Goal: Task Accomplishment & Management: Manage account settings

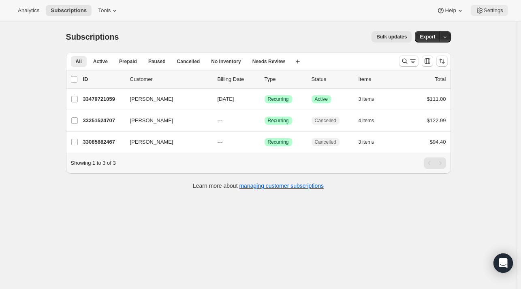
click at [480, 15] on button "Settings" at bounding box center [489, 10] width 37 height 11
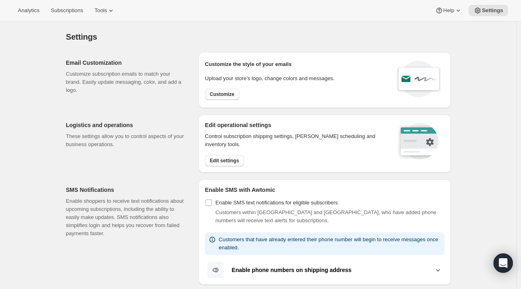
click at [229, 93] on span "Customize" at bounding box center [222, 94] width 25 height 6
select select "subscriptionMessage"
select select "5"
select select "15"
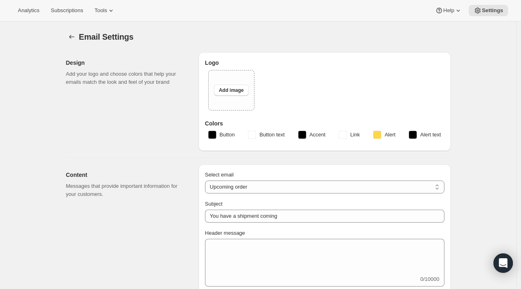
select select "7"
select select "10"
type input "Clif Family Winery"
checkbox input "false"
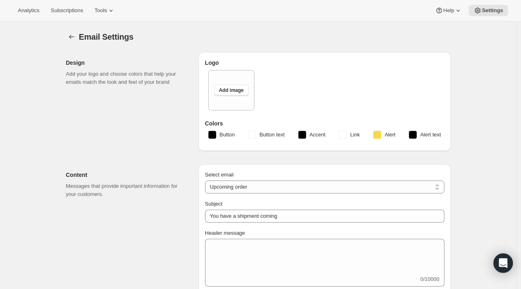
checkbox input "false"
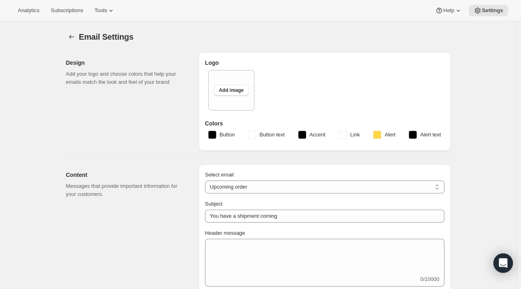
checkbox input "false"
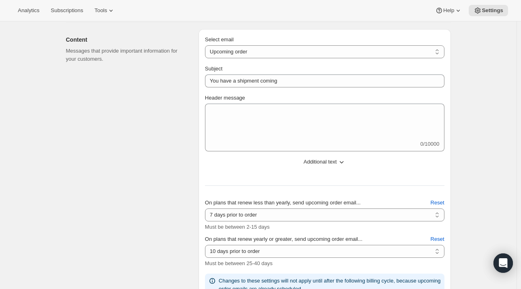
scroll to position [122, 0]
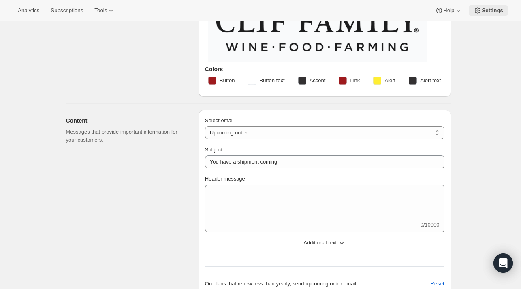
click at [500, 9] on span "Settings" at bounding box center [492, 10] width 21 height 6
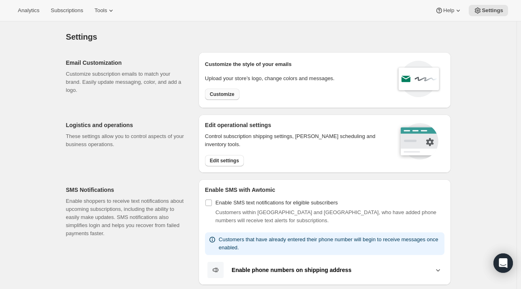
click at [229, 99] on button "Customize" at bounding box center [222, 94] width 34 height 11
select select "subscriptionMessage"
select select "5"
select select "15"
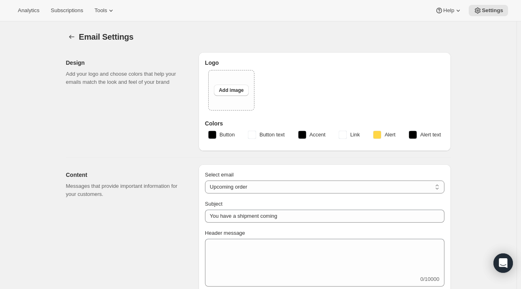
select select "7"
select select "10"
type input "Clif Family Winery"
checkbox input "false"
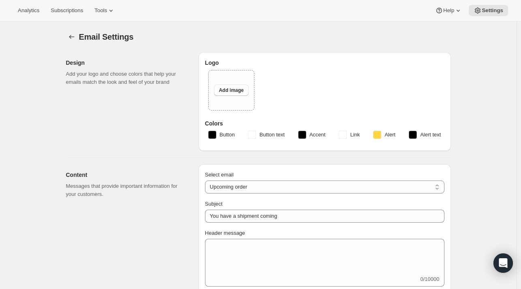
checkbox input "false"
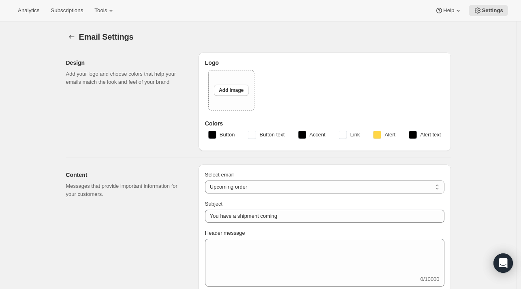
checkbox input "false"
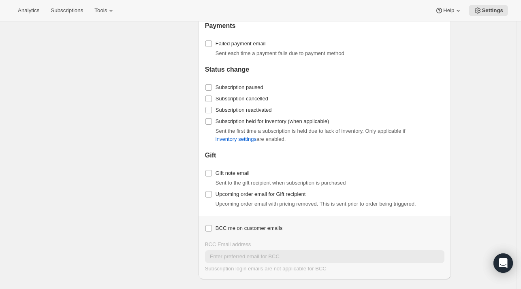
scroll to position [851, 0]
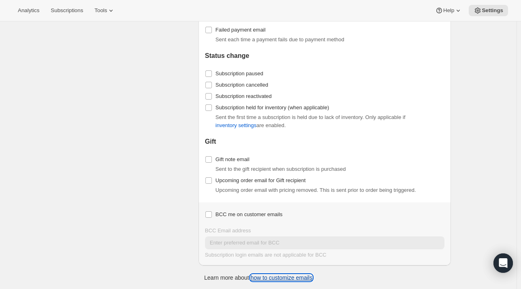
click at [299, 278] on link "how to customize emails" at bounding box center [282, 278] width 62 height 6
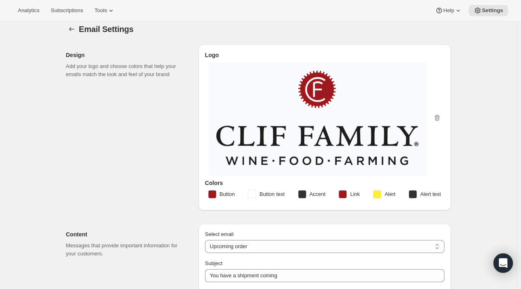
scroll to position [0, 0]
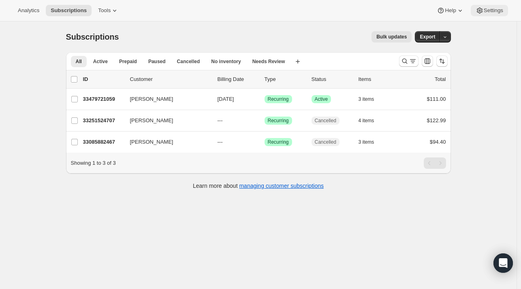
click at [498, 9] on span "Settings" at bounding box center [493, 10] width 19 height 6
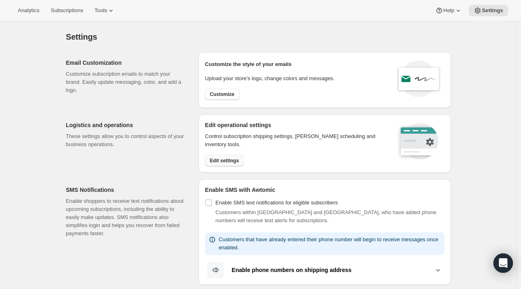
click at [232, 164] on button "Edit settings" at bounding box center [224, 160] width 39 height 11
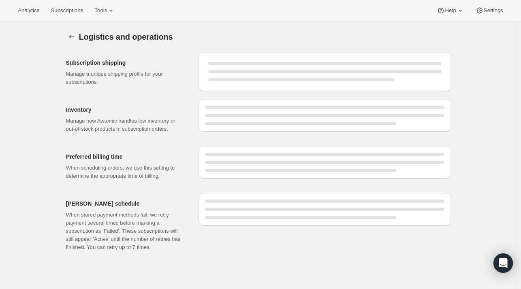
select select "DAY"
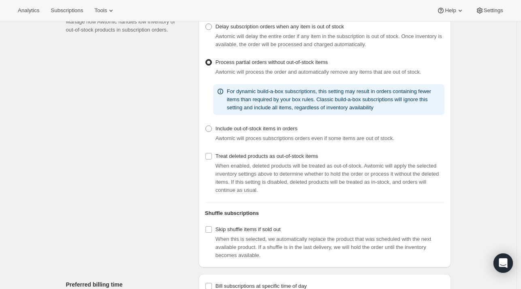
scroll to position [347, 0]
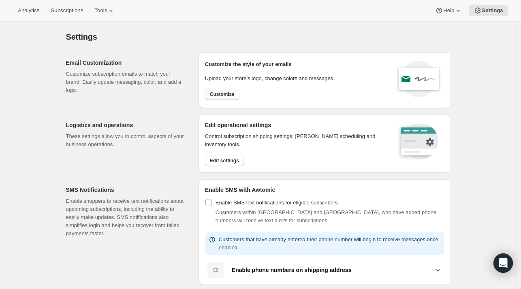
click at [221, 97] on span "Customize" at bounding box center [222, 94] width 25 height 6
select select "subscriptionMessage"
select select "5"
select select "15"
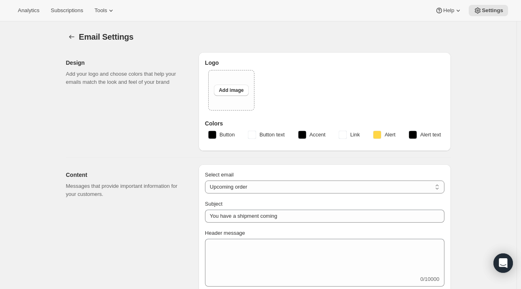
select select "7"
select select "10"
type input "Clif Family Winery"
checkbox input "false"
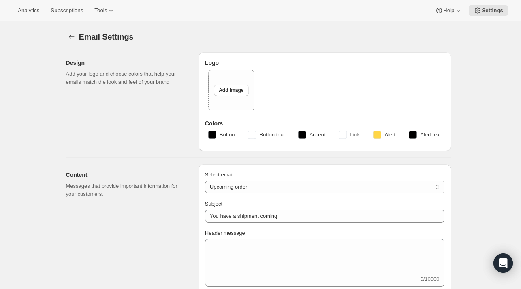
checkbox input "false"
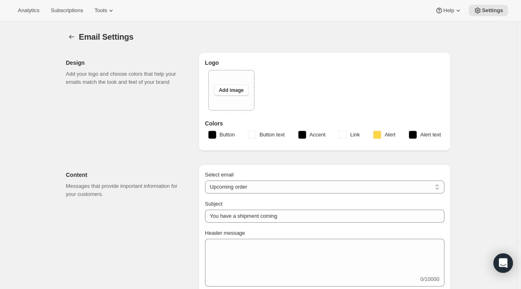
checkbox input "false"
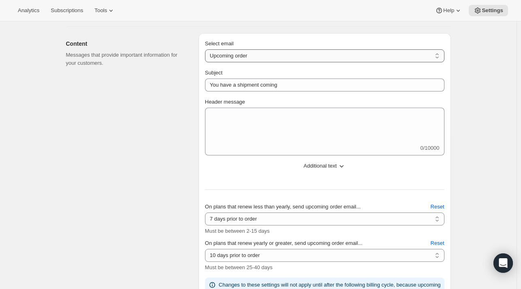
scroll to position [203, 0]
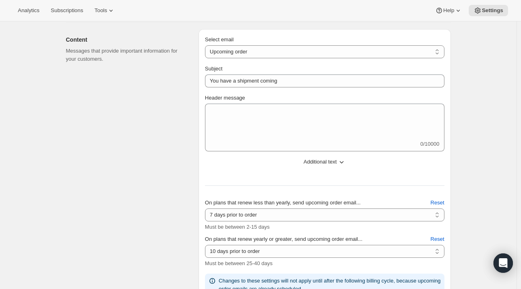
click at [337, 160] on span "Additional text" at bounding box center [320, 162] width 33 height 8
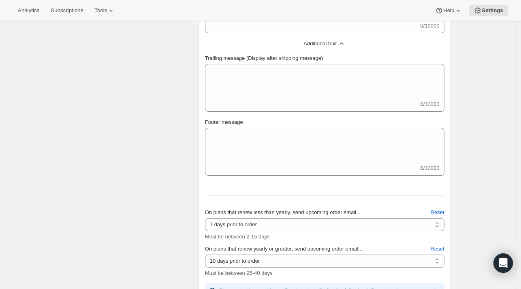
scroll to position [324, 0]
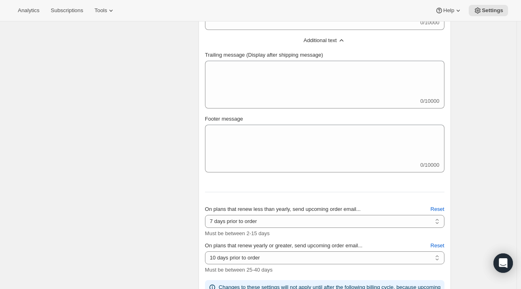
click at [324, 42] on span "Additional text" at bounding box center [320, 40] width 33 height 8
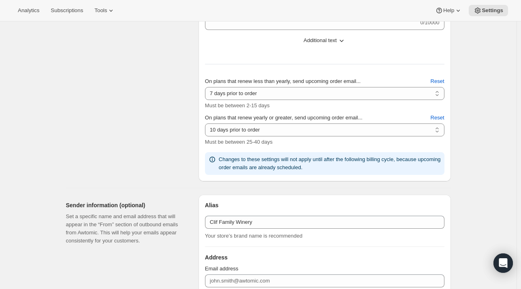
click at [214, 159] on icon at bounding box center [212, 160] width 8 height 8
click at [419, 166] on p "Changes to these settings will not apply until after the following billing cycl…" at bounding box center [330, 164] width 223 height 16
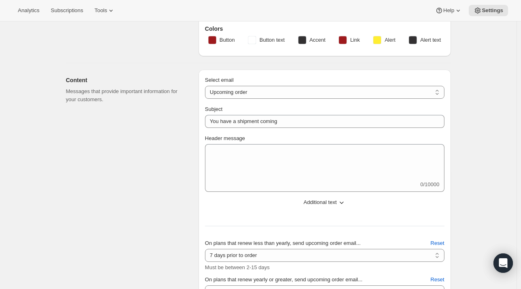
scroll to position [0, 0]
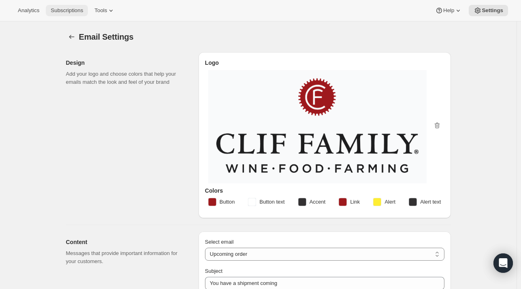
click at [73, 6] on button "Subscriptions" at bounding box center [67, 10] width 42 height 11
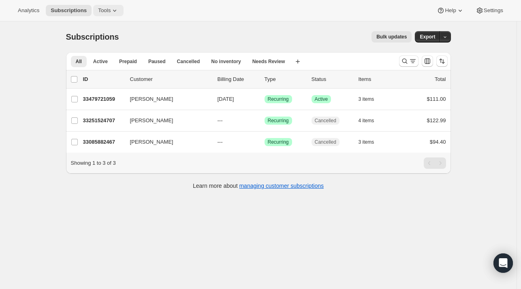
click at [116, 11] on icon at bounding box center [114, 11] width 3 height 2
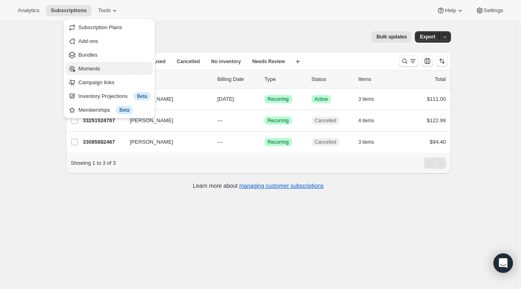
click at [89, 66] on span "Moments" at bounding box center [89, 69] width 21 height 6
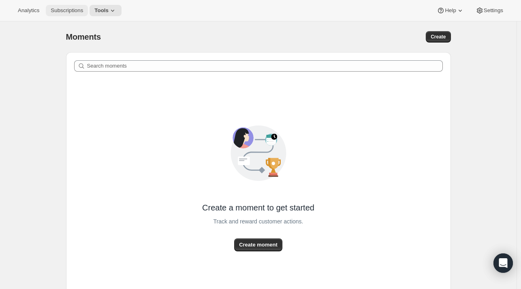
click at [67, 7] on span "Subscriptions" at bounding box center [67, 10] width 32 height 6
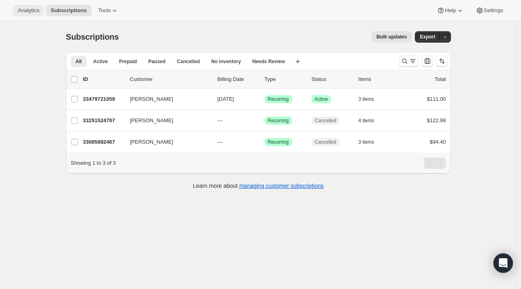
click at [31, 12] on span "Analytics" at bounding box center [28, 10] width 21 height 6
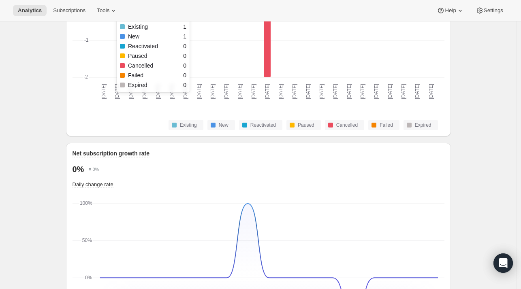
scroll to position [649, 0]
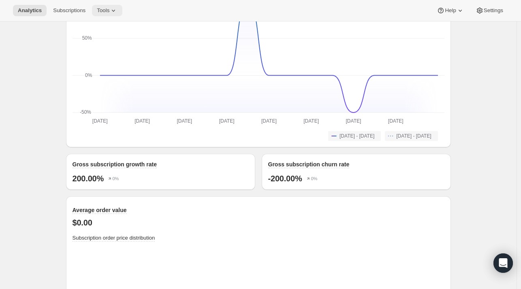
click at [118, 8] on icon at bounding box center [113, 10] width 8 height 8
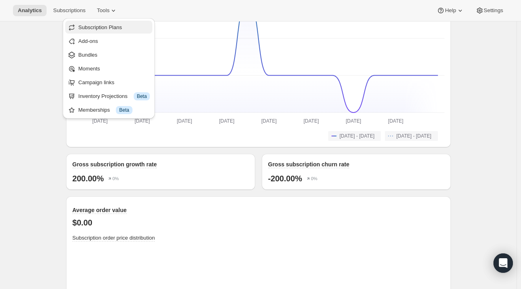
click at [114, 28] on span "Subscription Plans" at bounding box center [100, 27] width 44 height 6
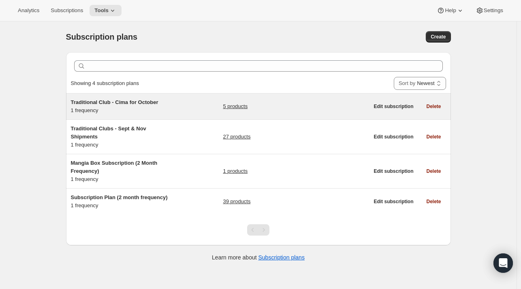
click at [113, 99] on span "Traditional Club - Cima for October" at bounding box center [115, 102] width 88 height 6
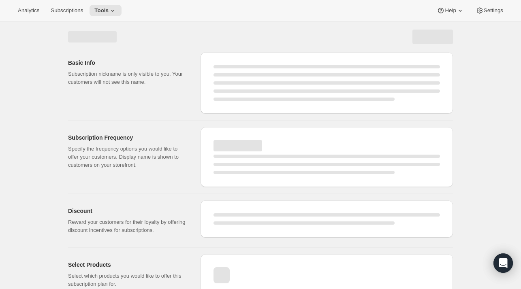
select select "WEEK"
select select "MONTH"
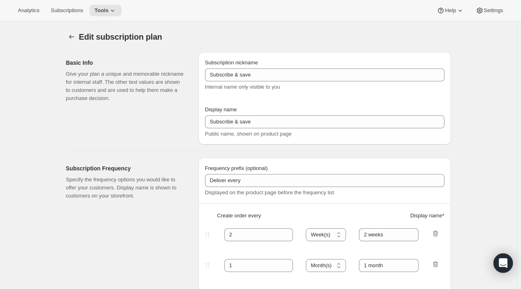
type input "Traditional Club - Cima for October"
type input "Join the Cima Club"
type input "3"
select select "MONTH"
type input "3 months"
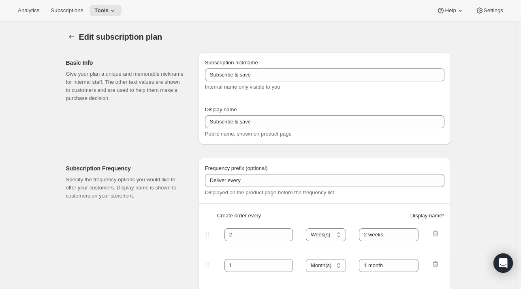
checkbox input "true"
select select "YEARDAY"
select select "10"
select select "15"
select select "2"
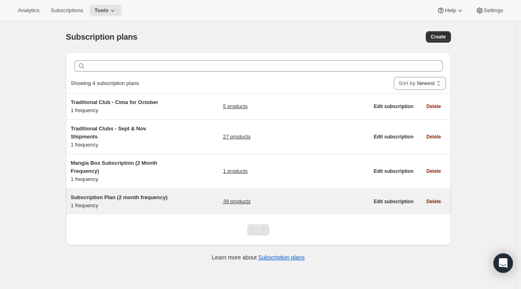
click at [121, 200] on span "Subscription Plan (2 month frequency)" at bounding box center [119, 198] width 97 height 6
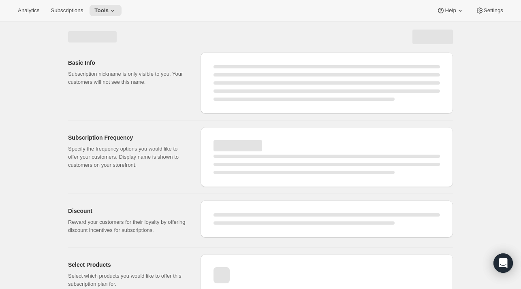
select select "WEEK"
select select "MONTH"
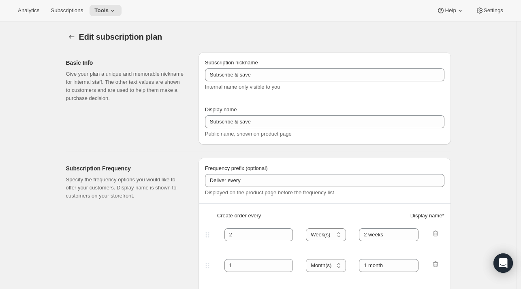
type input "Subscription Plan (2 month frequency)"
type input "Subscribe"
select select "MONTH"
type input "3 months"
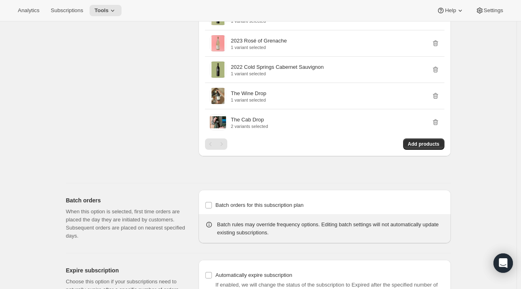
scroll to position [1352, 0]
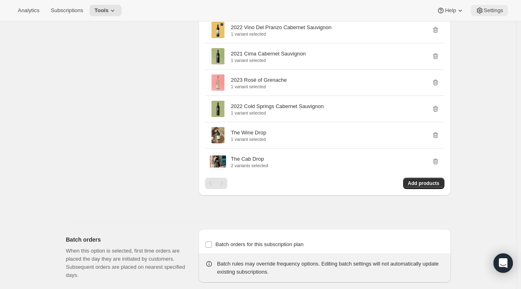
click at [488, 5] on button "Settings" at bounding box center [489, 10] width 37 height 11
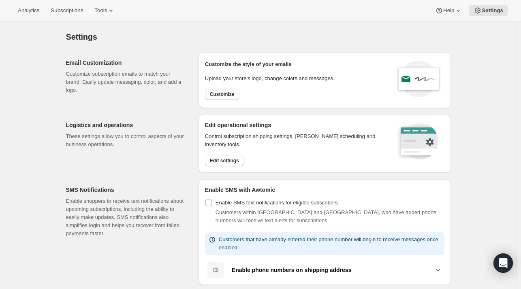
click at [226, 93] on span "Customize" at bounding box center [222, 94] width 25 height 6
select select "subscriptionMessage"
select select "5"
select select "15"
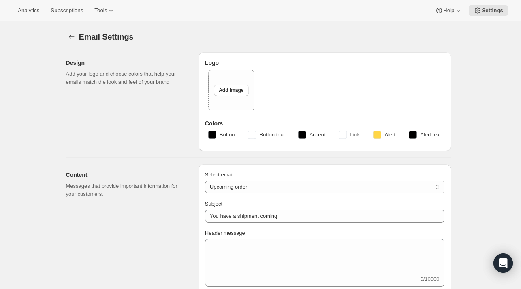
select select "7"
select select "10"
type input "Clif Family Winery"
checkbox input "false"
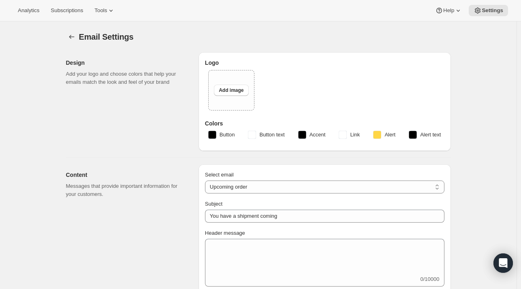
checkbox input "false"
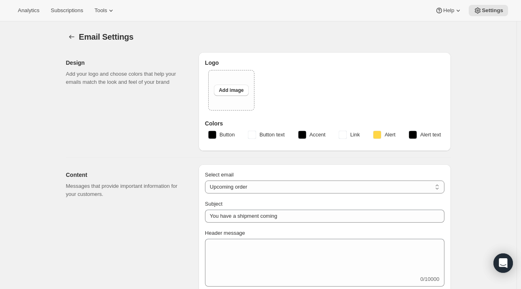
checkbox input "false"
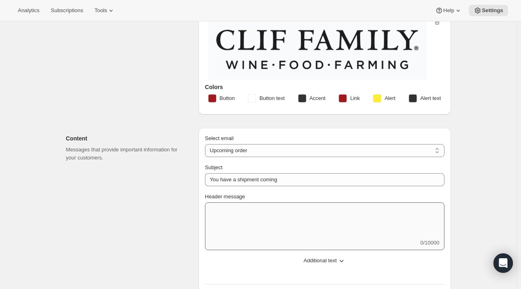
scroll to position [203, 0]
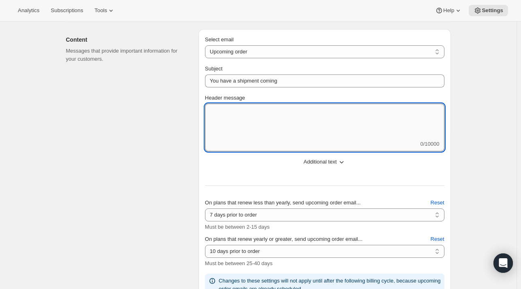
click at [232, 131] on textarea "Header message" at bounding box center [325, 122] width 240 height 36
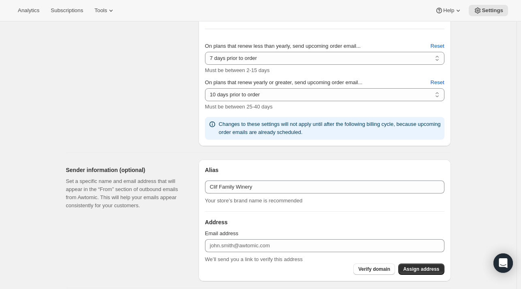
scroll to position [365, 0]
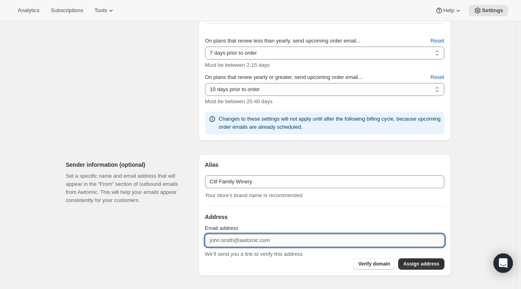
click at [294, 242] on input "Email address" at bounding box center [325, 240] width 240 height 13
type input "[EMAIL_ADDRESS][DOMAIN_NAME]"
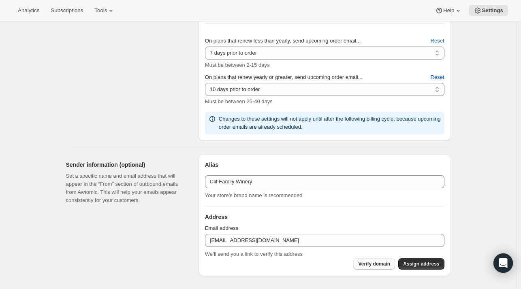
click at [378, 265] on span "Verify domain" at bounding box center [374, 264] width 32 height 6
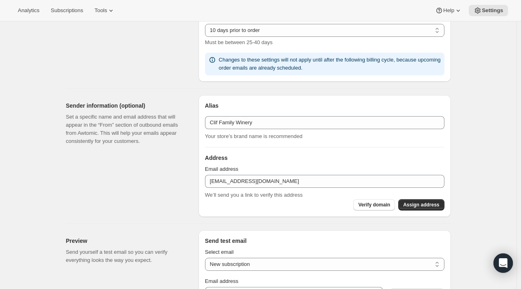
scroll to position [446, 0]
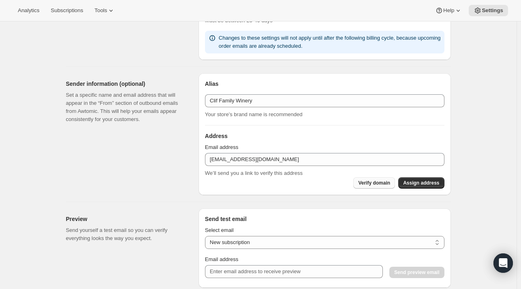
click at [366, 181] on span "Verify domain" at bounding box center [374, 183] width 32 height 6
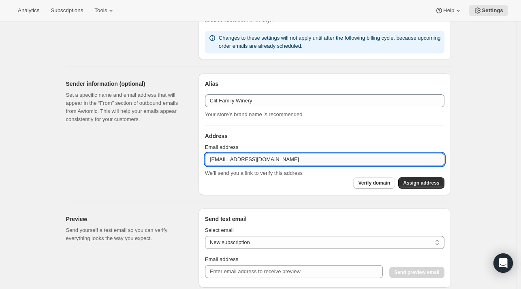
click at [268, 164] on input "[EMAIL_ADDRESS][DOMAIN_NAME]" at bounding box center [325, 159] width 240 height 13
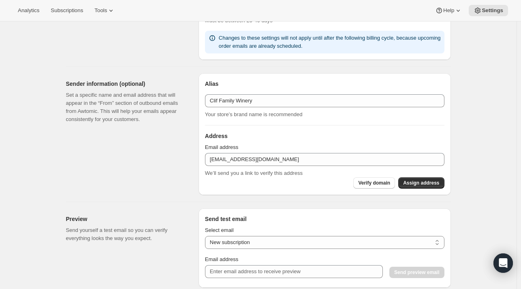
click at [495, 107] on div "Email Settings. This page is ready Email Settings Design Add your logo and choo…" at bounding box center [258, 136] width 517 height 1120
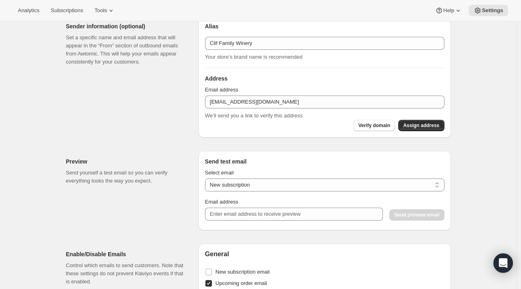
scroll to position [486, 0]
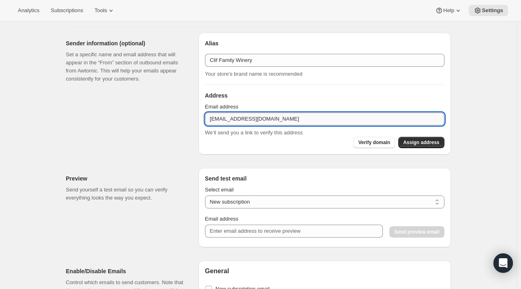
click at [312, 115] on input "[EMAIL_ADDRESS][DOMAIN_NAME]" at bounding box center [325, 119] width 240 height 13
drag, startPoint x: 270, startPoint y: 122, endPoint x: 276, endPoint y: 117, distance: 7.8
click at [271, 122] on input "[EMAIL_ADDRESS][DOMAIN_NAME]" at bounding box center [325, 119] width 240 height 13
click at [276, 117] on input "[EMAIL_ADDRESS][DOMAIN_NAME]" at bounding box center [325, 119] width 240 height 13
click at [297, 117] on input "[EMAIL_ADDRESS][DOMAIN_NAME]" at bounding box center [325, 119] width 240 height 13
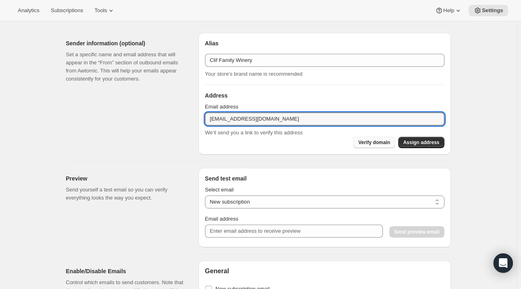
click at [381, 143] on span "Verify domain" at bounding box center [374, 142] width 32 height 6
click at [242, 117] on input "[EMAIL_ADDRESS][DOMAIN_NAME]" at bounding box center [325, 119] width 240 height 13
click at [301, 118] on input "[EMAIL_ADDRESS][DOMAIN_NAME]" at bounding box center [325, 119] width 240 height 13
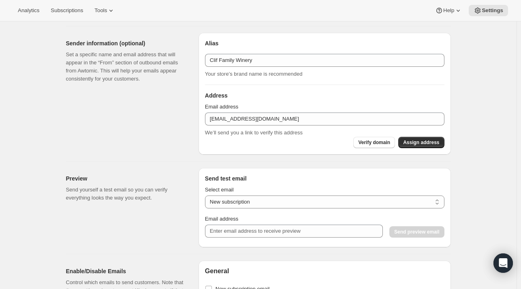
click at [517, 88] on main "Email Settings. This page is ready Email Settings Design Add your logo and choo…" at bounding box center [258, 95] width 517 height 1120
click at [421, 141] on span "Assign address" at bounding box center [421, 142] width 36 height 6
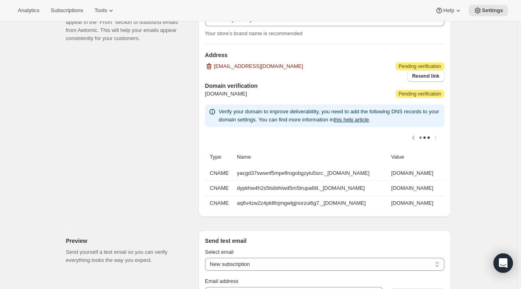
scroll to position [0, 0]
click at [422, 77] on span "Resend link" at bounding box center [425, 76] width 27 height 6
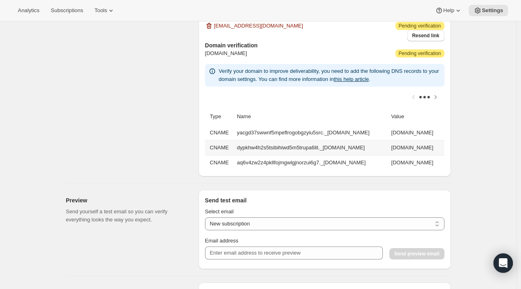
drag, startPoint x: 230, startPoint y: 132, endPoint x: 377, endPoint y: 154, distance: 148.0
click at [377, 154] on tbody "CNAME yacgd37swwnf5mpeflrogobgzyiu5src._domainkey.cliffamily.com yacgd37swwnf5m…" at bounding box center [325, 148] width 240 height 45
click at [433, 36] on span "Resend link" at bounding box center [425, 35] width 27 height 6
click at [428, 97] on div at bounding box center [325, 97] width 240 height 21
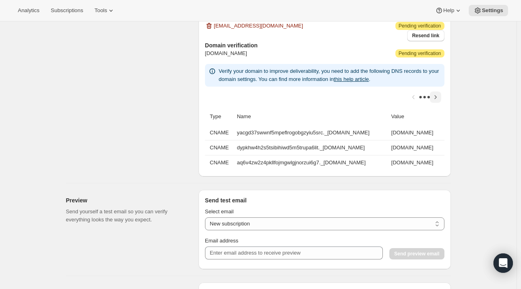
click at [437, 95] on icon "Scroll table right one column" at bounding box center [436, 97] width 2 height 4
click at [410, 96] on button "Scroll table left one column" at bounding box center [413, 97] width 11 height 11
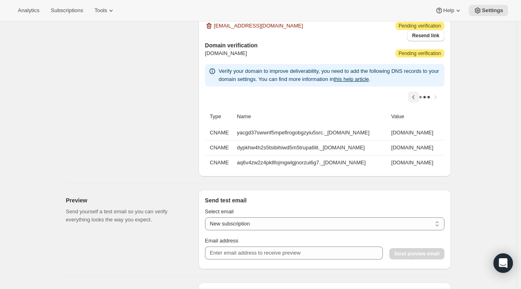
scroll to position [0, 0]
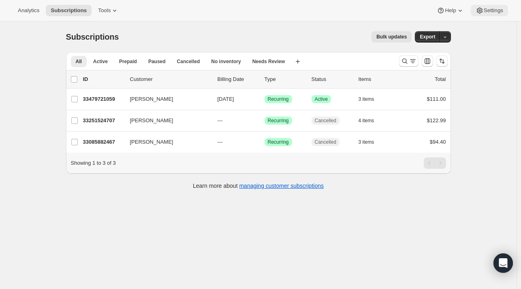
click at [495, 10] on span "Settings" at bounding box center [493, 10] width 19 height 6
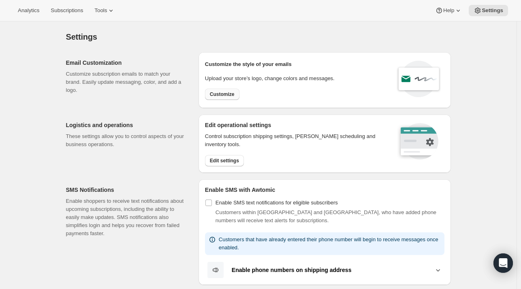
click at [234, 92] on span "Customize" at bounding box center [222, 94] width 25 height 6
select select "subscriptionMessage"
select select "5"
select select "15"
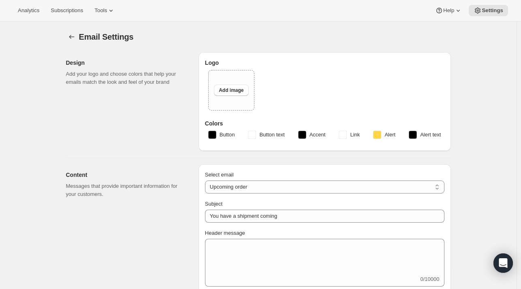
select select "7"
select select "10"
type input "Clif Family Winery"
checkbox input "false"
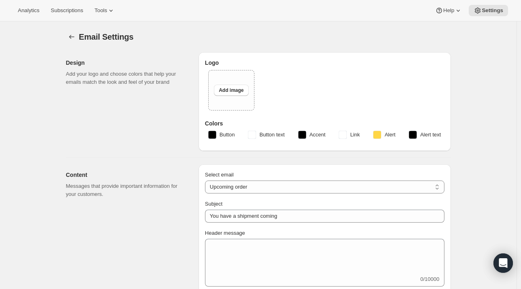
checkbox input "false"
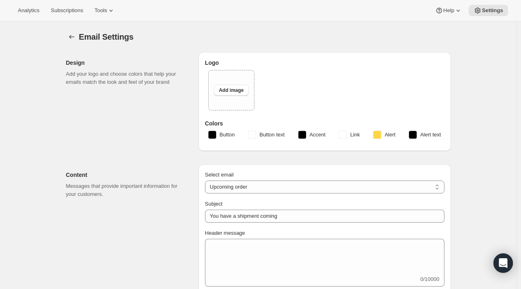
checkbox input "false"
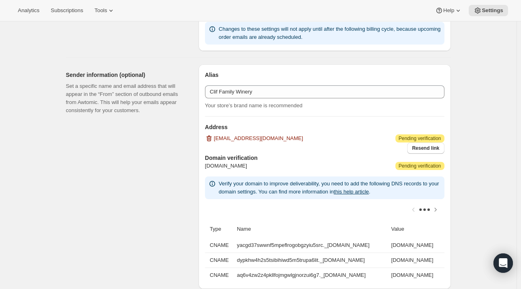
scroll to position [471, 0]
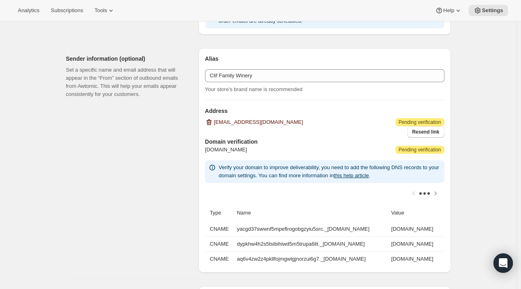
click at [211, 120] on icon "button" at bounding box center [209, 122] width 8 height 8
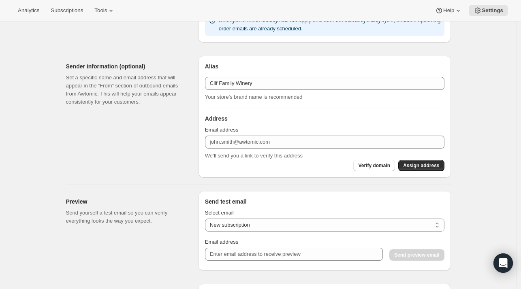
scroll to position [463, 0]
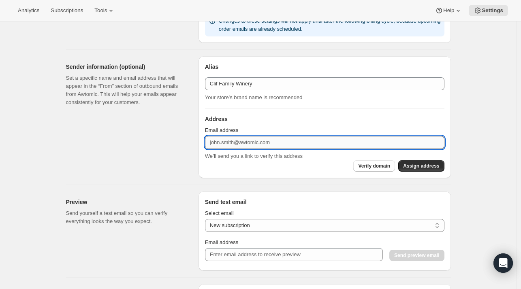
click at [271, 139] on input "Email address" at bounding box center [325, 142] width 240 height 13
type input "[EMAIL_ADDRESS][DOMAIN_NAME]"
click at [259, 165] on div "Verify domain Assign address" at bounding box center [325, 166] width 240 height 11
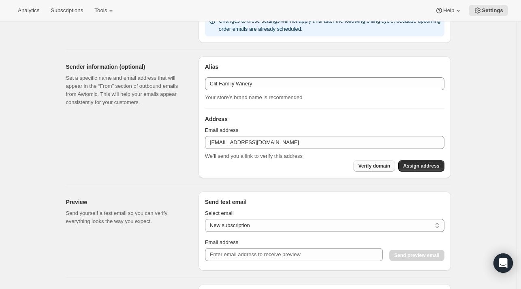
click at [372, 164] on span "Verify domain" at bounding box center [374, 166] width 32 height 6
click at [420, 167] on span "Assign address" at bounding box center [421, 166] width 36 height 6
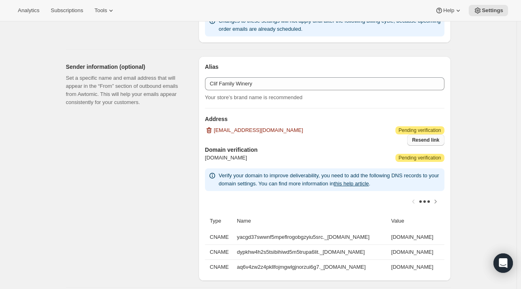
click at [435, 140] on span "Resend link" at bounding box center [425, 140] width 27 height 6
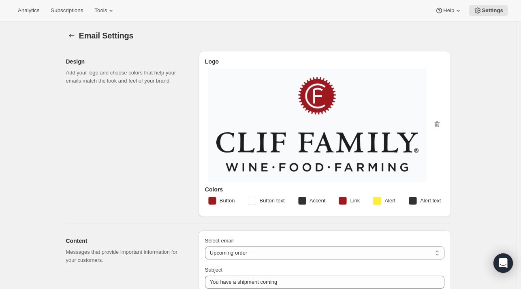
scroll to position [0, 0]
